Goal: Task Accomplishment & Management: Use online tool/utility

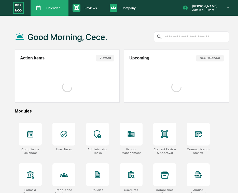
click at [53, 8] on p "Calendar" at bounding box center [52, 8] width 20 height 4
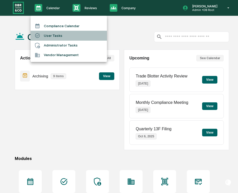
click at [54, 34] on li "User Tasks" at bounding box center [68, 36] width 76 height 10
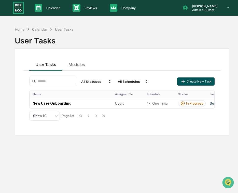
click at [200, 78] on button "Create New Task" at bounding box center [195, 81] width 37 height 8
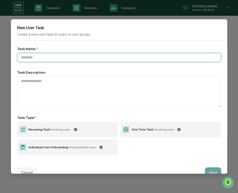
click at [63, 59] on input at bounding box center [119, 57] width 204 height 9
paste input "**********"
type input "**********"
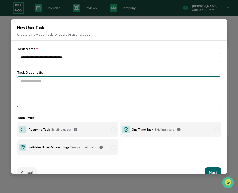
click at [65, 87] on textarea at bounding box center [119, 91] width 204 height 31
paste textarea "**********"
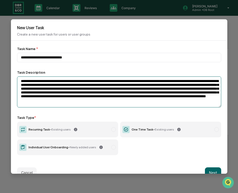
drag, startPoint x: 62, startPoint y: 84, endPoint x: 48, endPoint y: 83, distance: 14.5
click at [47, 84] on textarea "**********" at bounding box center [119, 91] width 204 height 31
click at [64, 81] on textarea "**********" at bounding box center [119, 91] width 204 height 31
drag, startPoint x: 62, startPoint y: 82, endPoint x: 37, endPoint y: 83, distance: 25.4
click at [37, 83] on textarea "**********" at bounding box center [119, 91] width 204 height 31
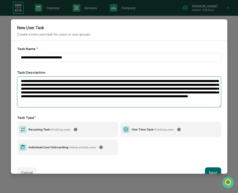
paste textarea "*******"
type textarea "**********"
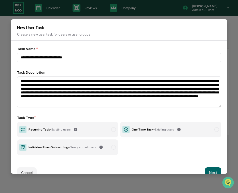
click at [109, 130] on label "Recurring Task - Existing users" at bounding box center [67, 130] width 101 height 16
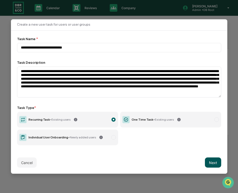
click at [209, 161] on button "Next" at bounding box center [213, 163] width 16 height 10
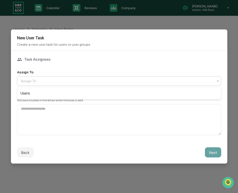
click at [120, 81] on div at bounding box center [117, 81] width 192 height 5
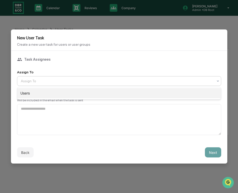
click at [121, 96] on div "Users" at bounding box center [118, 93] width 203 height 10
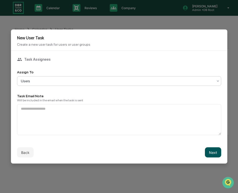
click at [212, 151] on button "Next" at bounding box center [213, 152] width 16 height 10
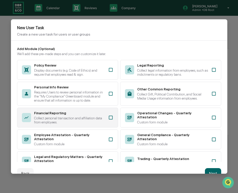
scroll to position [88, 0]
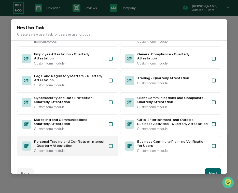
click at [96, 141] on div "Personal Trading and Conflicts of Interest - Quarterly Attestation" at bounding box center [69, 143] width 71 height 8
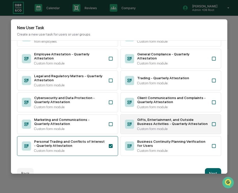
click at [145, 120] on div "Gifts, Entertainment, and Outside Business Activities - Quarterly Attestation" at bounding box center [172, 122] width 71 height 8
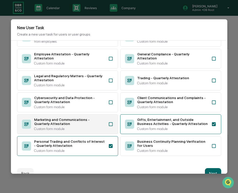
click at [95, 120] on div "Marketing and Communications - Quarterly Attestation" at bounding box center [69, 122] width 71 height 8
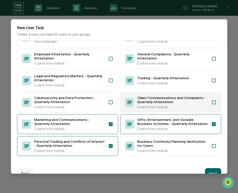
click at [149, 99] on div "Client Communications and Complaints - Quarterly Attestation" at bounding box center [172, 100] width 71 height 8
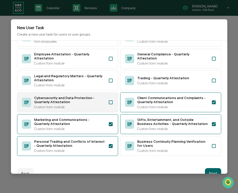
click at [92, 100] on div "Cybersecurity and Data Protection - Quarterly Attestation" at bounding box center [69, 100] width 71 height 8
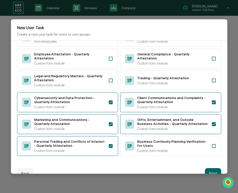
click at [134, 90] on div "Policy Review Display documents (e.g. Code of Ethics) and require that employee…" at bounding box center [119, 67] width 204 height 177
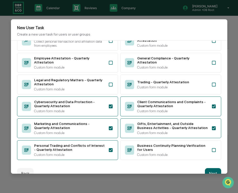
scroll to position [76, 0]
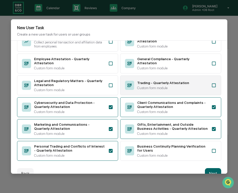
click at [138, 90] on div "Trading - Quarterly Attestation Custom form module" at bounding box center [172, 85] width 71 height 9
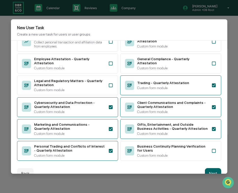
click at [146, 40] on div "New User Task Create a new user task for users or user groups" at bounding box center [119, 29] width 216 height 21
click at [146, 42] on div "Operational Changes - Quarterly Attestation" at bounding box center [172, 39] width 71 height 8
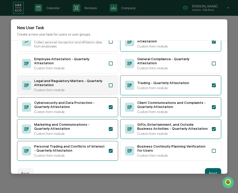
click at [99, 87] on div "Legal and Regulatory Matters - Quarterly Attestation" at bounding box center [69, 83] width 71 height 8
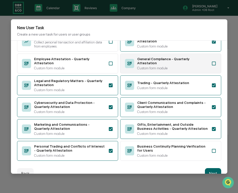
click at [144, 65] on div "General Compliance - Quarterly Attestation" at bounding box center [172, 61] width 71 height 8
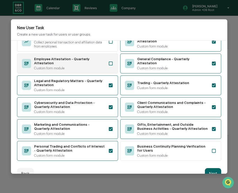
click at [94, 65] on div "Employee Attestation - Quarterly Attestation" at bounding box center [69, 61] width 71 height 8
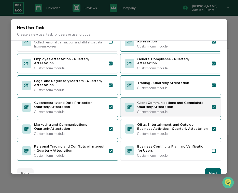
scroll to position [88, 0]
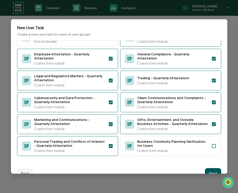
click at [212, 171] on button "Next" at bounding box center [213, 173] width 16 height 10
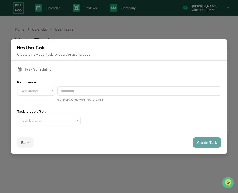
scroll to position [0, 0]
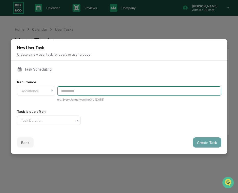
click at [80, 89] on input at bounding box center [139, 90] width 164 height 9
paste input "**********"
type input "**********"
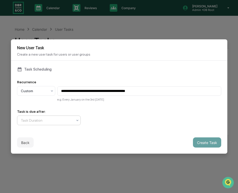
click at [55, 121] on div at bounding box center [47, 120] width 52 height 5
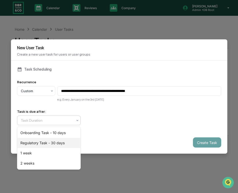
click at [46, 143] on div "Regulatory Task - 30 days" at bounding box center [48, 143] width 63 height 10
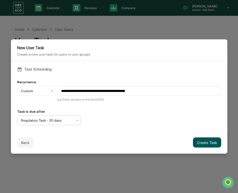
click at [196, 142] on button "Create Task" at bounding box center [207, 142] width 28 height 10
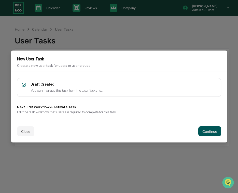
click at [206, 129] on button "Continue" at bounding box center [209, 131] width 23 height 10
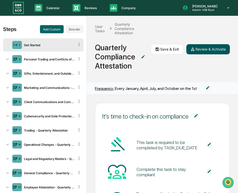
click at [200, 52] on button "Review & Activate" at bounding box center [207, 49] width 43 height 10
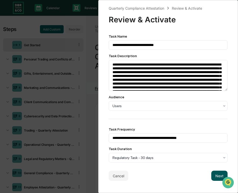
click at [214, 175] on button "Next" at bounding box center [219, 176] width 16 height 10
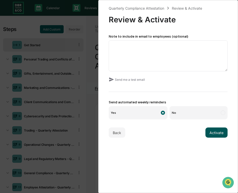
click at [216, 132] on button "Activate" at bounding box center [216, 133] width 22 height 10
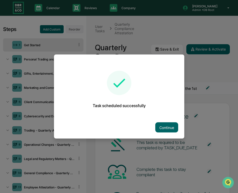
click at [151, 36] on div at bounding box center [119, 96] width 238 height 193
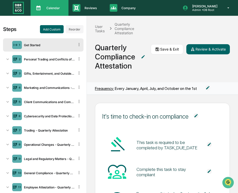
click at [51, 13] on div "Calendar Manage Tasks" at bounding box center [49, 8] width 38 height 16
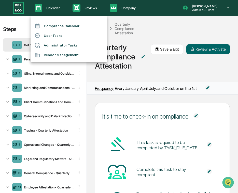
click at [55, 33] on li "User Tasks" at bounding box center [68, 36] width 76 height 10
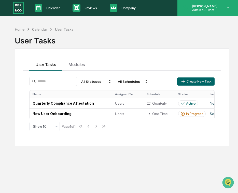
click at [225, 9] on icon at bounding box center [228, 8] width 9 height 5
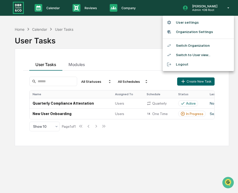
click at [200, 45] on li "Switch Organization" at bounding box center [197, 45] width 71 height 9
